Goal: Entertainment & Leisure: Browse casually

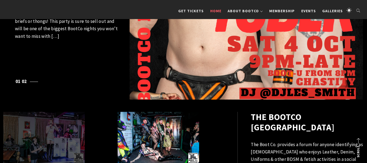
scroll to position [244, 0]
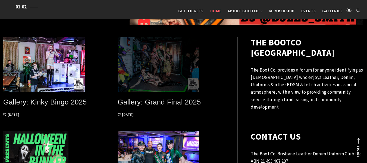
click at [164, 73] on span at bounding box center [171, 64] width 106 height 54
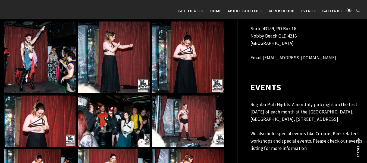
scroll to position [1764, 0]
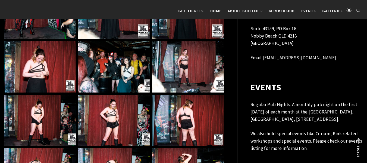
click at [131, 51] on img at bounding box center [114, 66] width 72 height 51
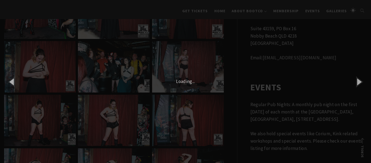
click at [215, 65] on div "× 74 of 434 Loading..." at bounding box center [185, 81] width 371 height 163
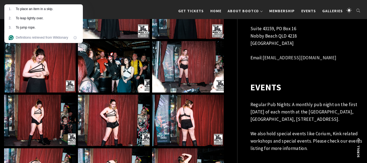
click at [120, 62] on img at bounding box center [114, 66] width 72 height 51
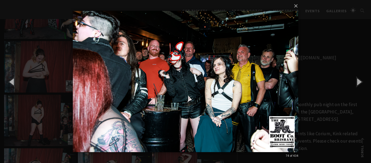
click at [357, 38] on div "× 74 of 434 Loading..." at bounding box center [185, 81] width 371 height 163
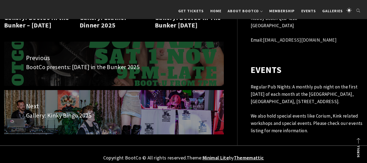
scroll to position [9789, 0]
